Goal: Information Seeking & Learning: Learn about a topic

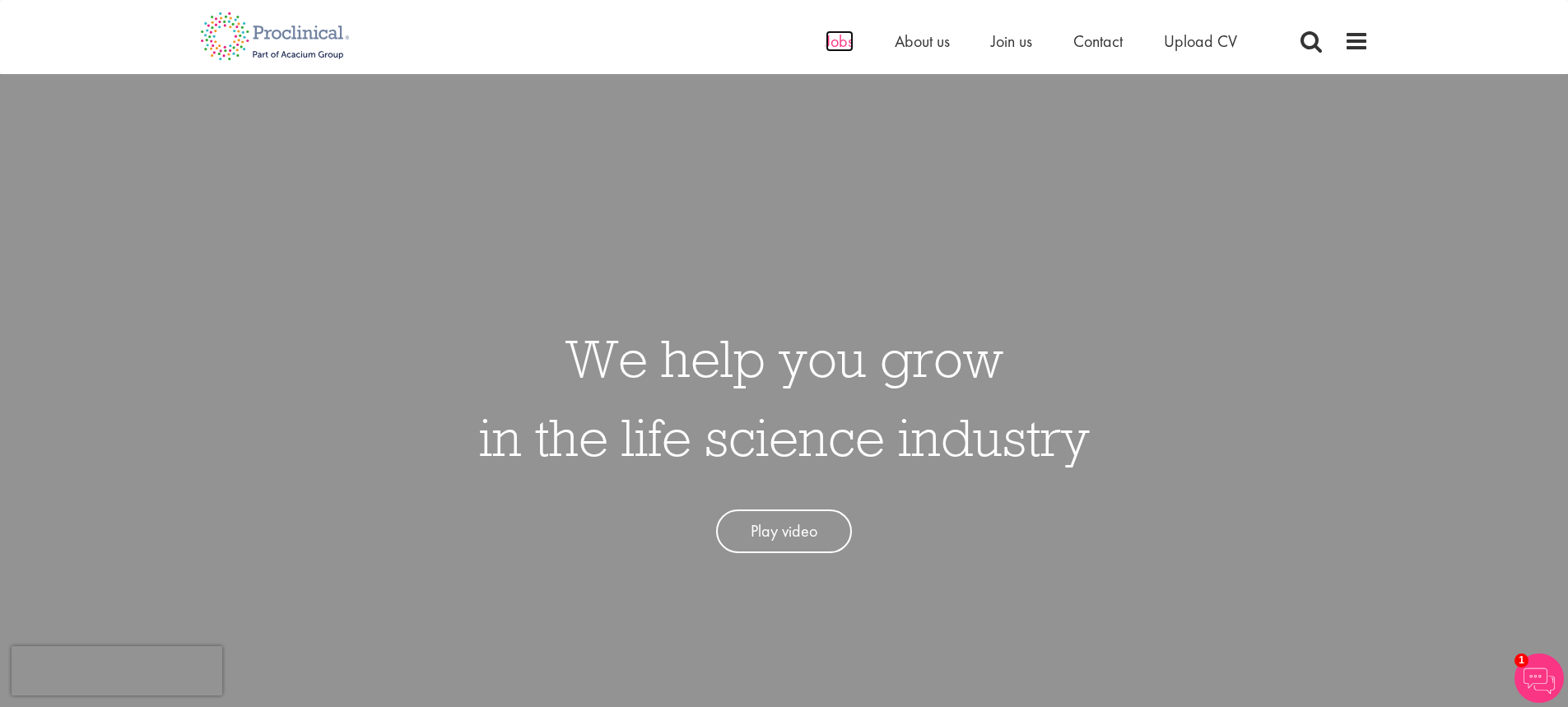
click at [841, 38] on span "Jobs" at bounding box center [839, 41] width 28 height 21
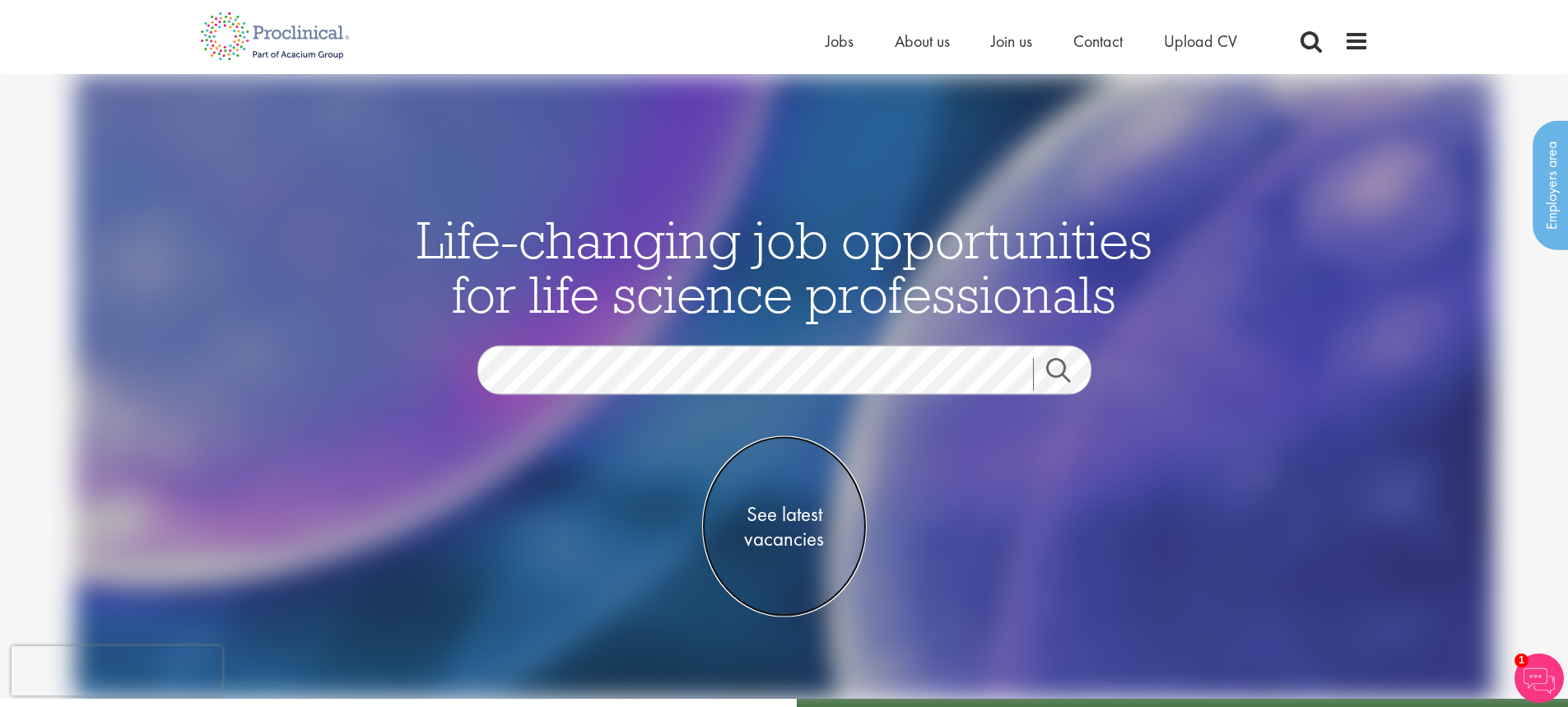
click at [790, 529] on span "See latest vacancies" at bounding box center [785, 526] width 165 height 49
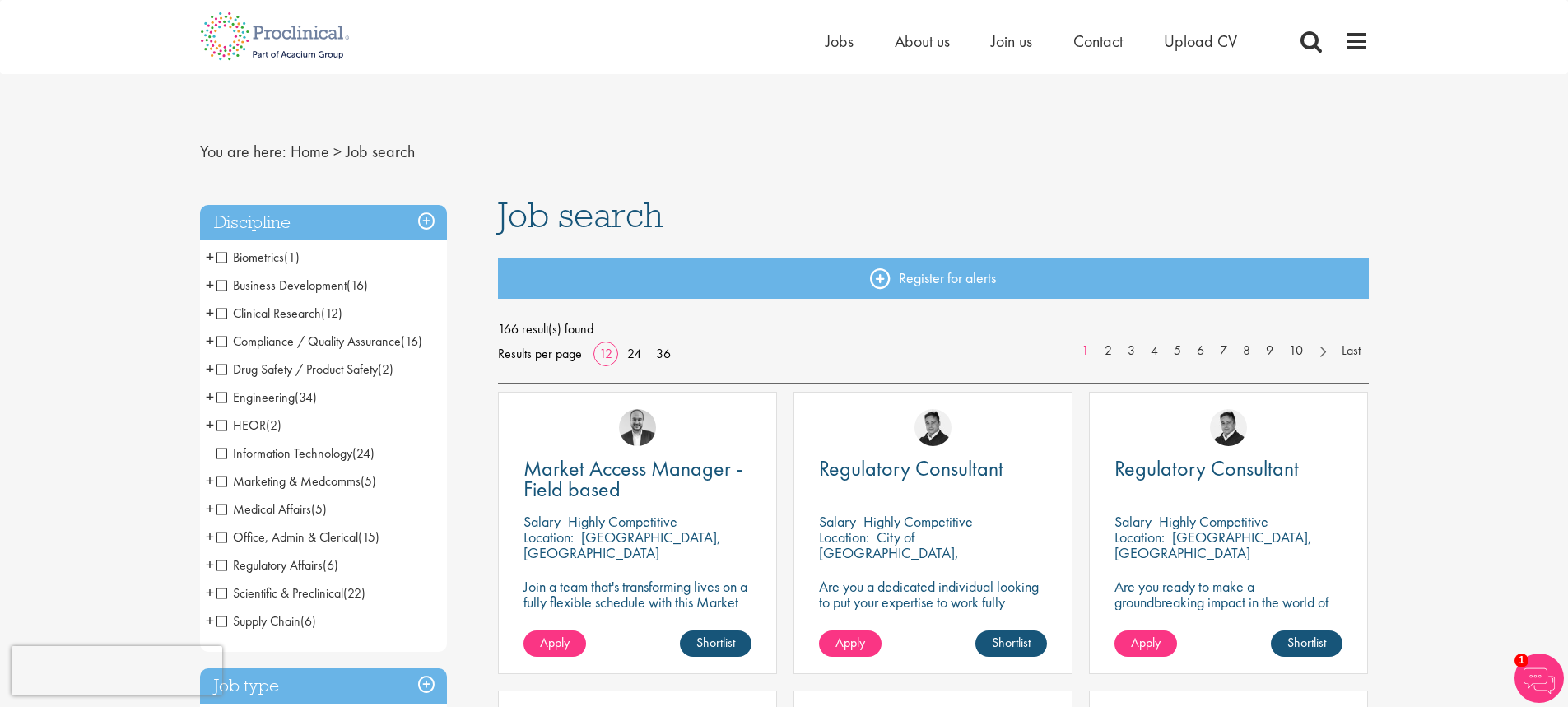
click at [219, 315] on span "Clinical Research" at bounding box center [269, 313] width 105 height 17
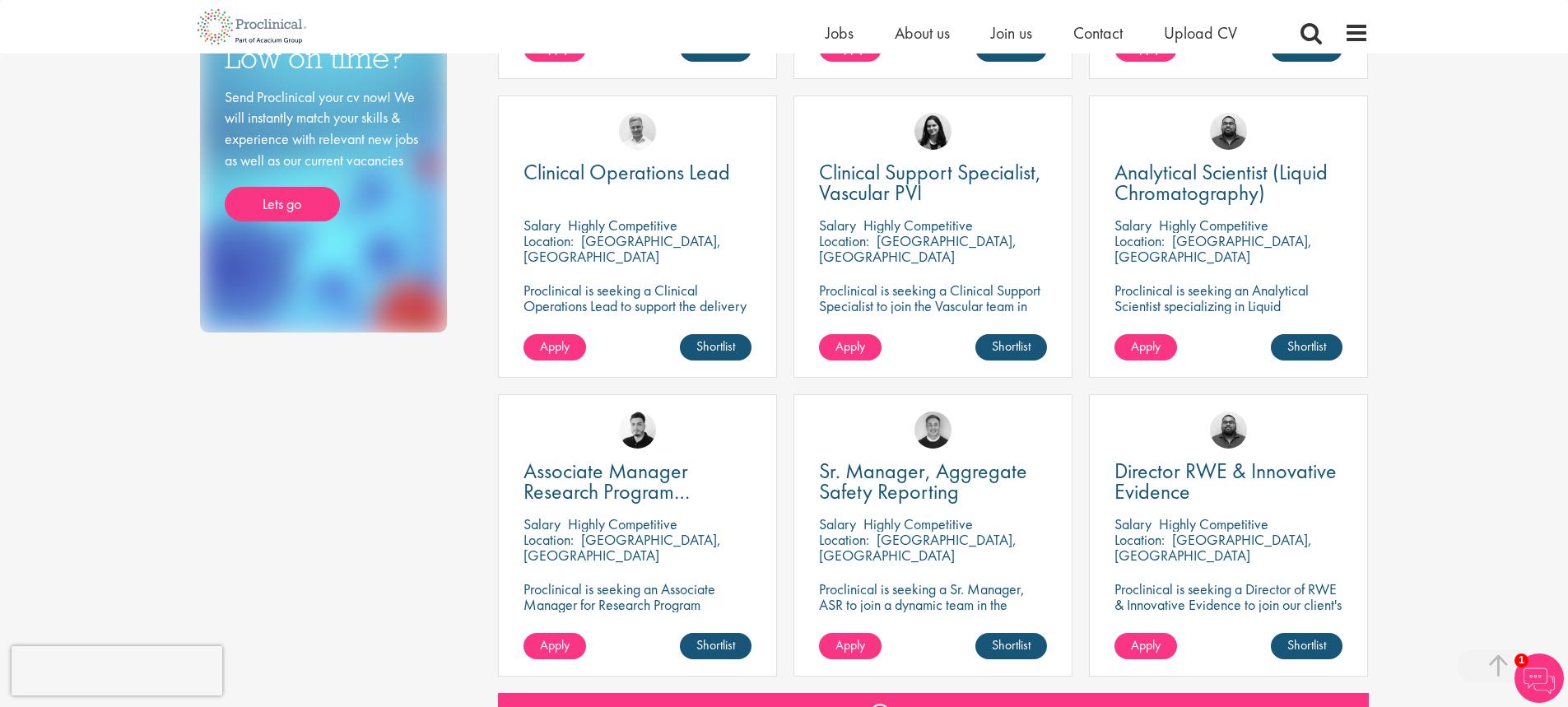
scroll to position [823, 0]
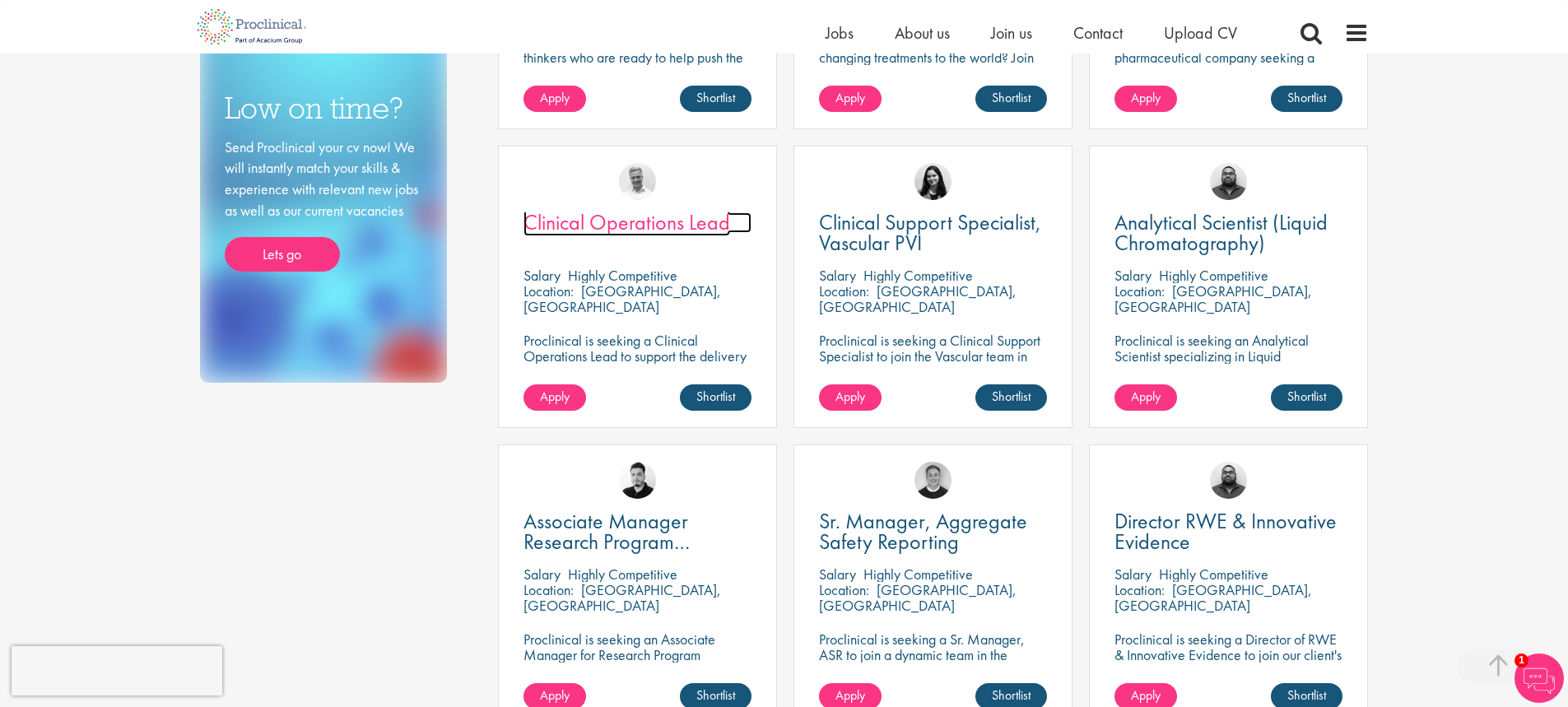
click at [655, 222] on span "Clinical Operations Lead" at bounding box center [626, 222] width 206 height 28
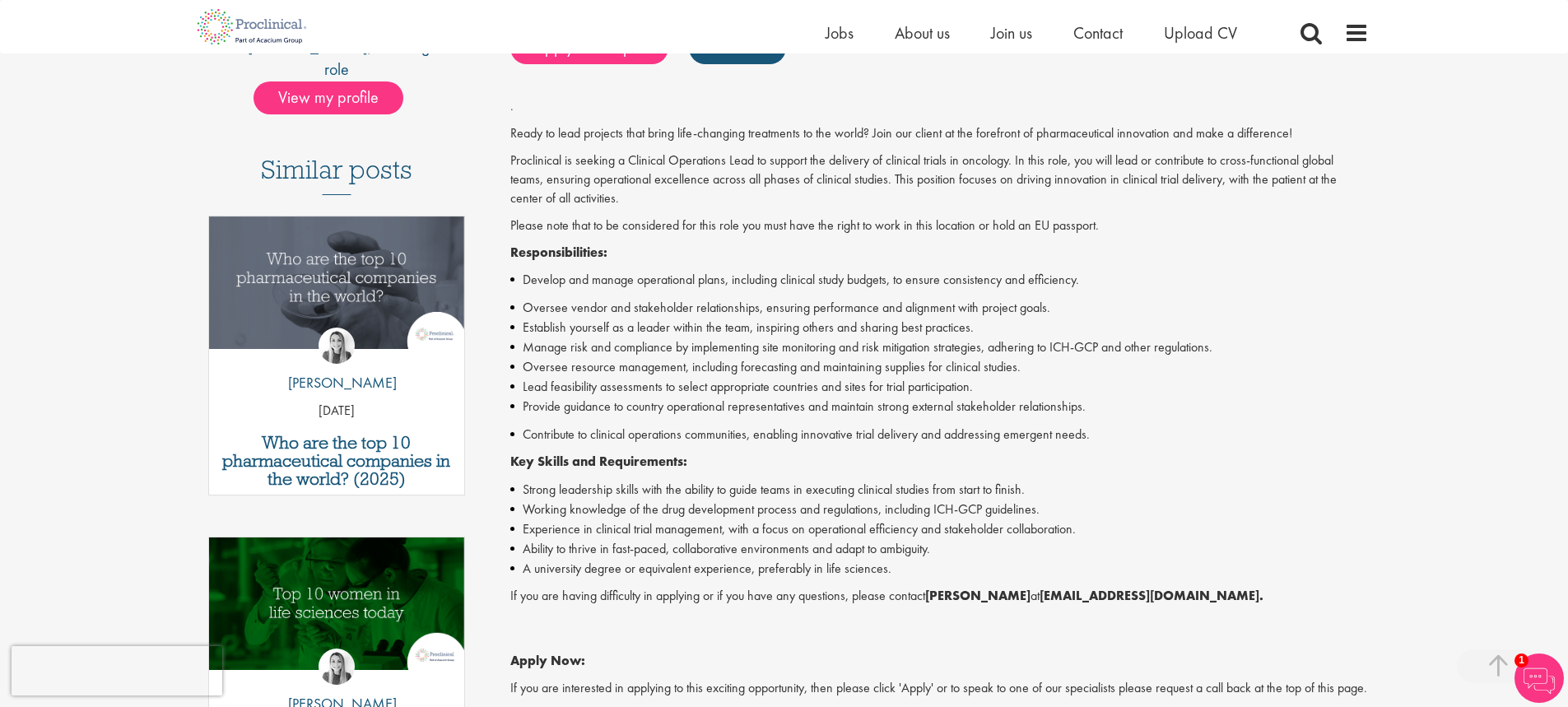
scroll to position [412, 0]
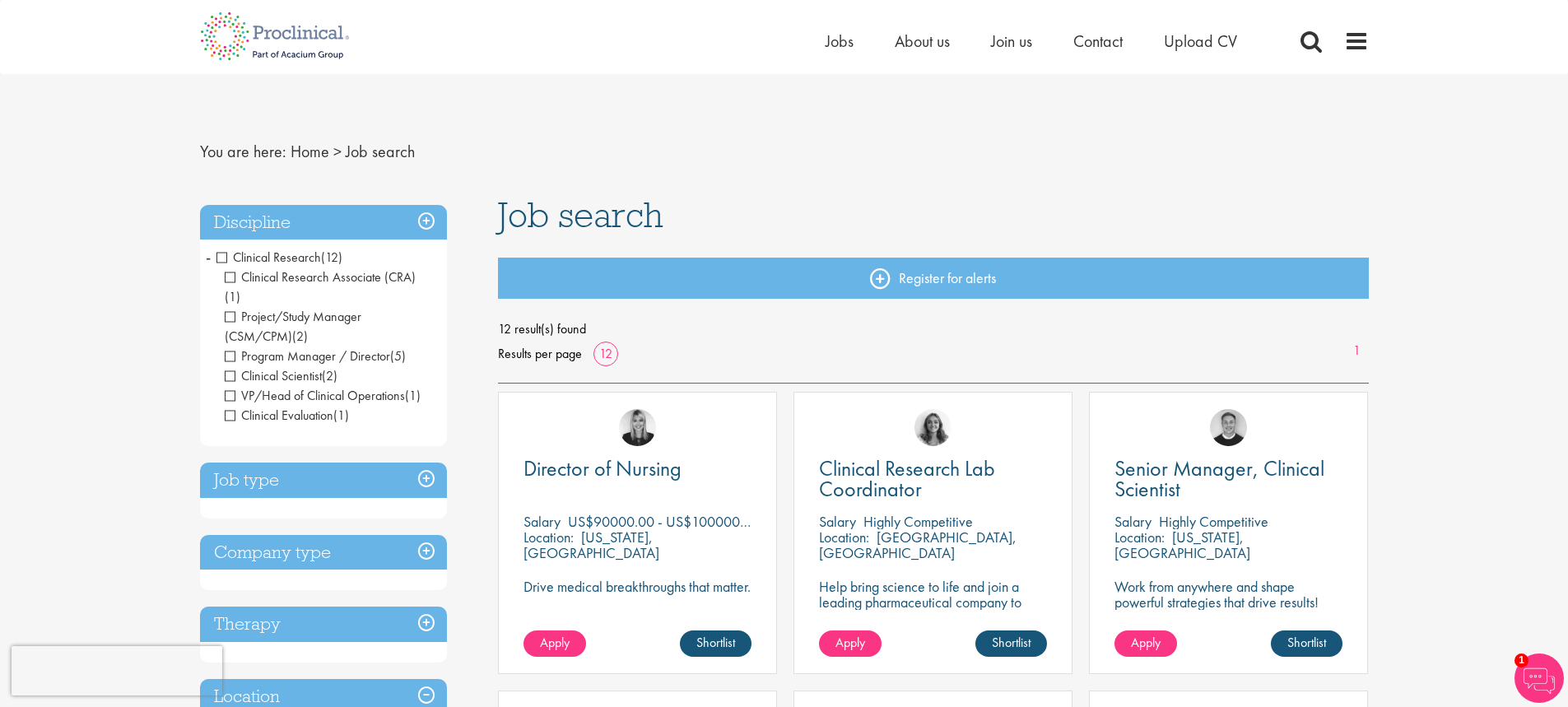
click at [218, 251] on span "Clinical Research" at bounding box center [269, 257] width 105 height 17
